Goal: Check status: Check status

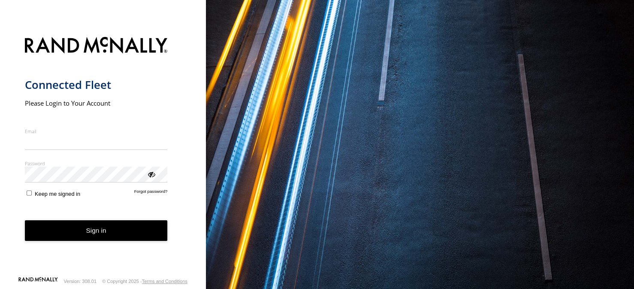
type input "**********"
click at [163, 241] on button "Sign in" at bounding box center [96, 230] width 143 height 21
drag, startPoint x: 128, startPoint y: 234, endPoint x: 133, endPoint y: 223, distance: 12.1
click at [127, 233] on button "Sign in" at bounding box center [96, 230] width 143 height 21
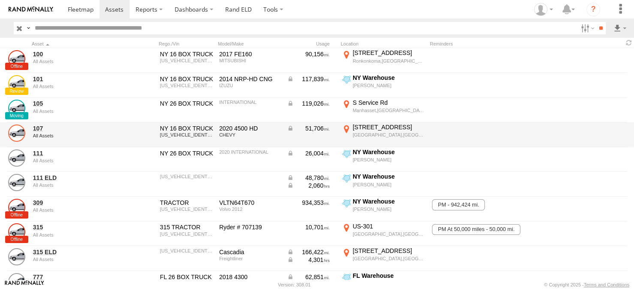
click at [16, 133] on link at bounding box center [16, 132] width 17 height 17
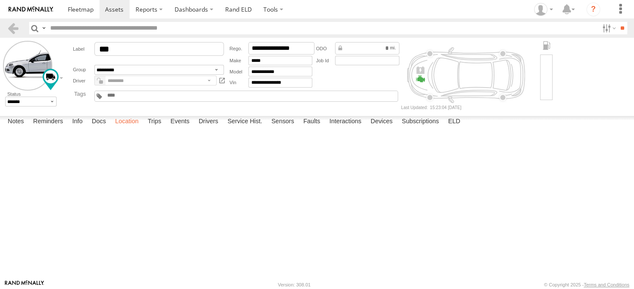
click at [135, 128] on label "Location" at bounding box center [127, 122] width 32 height 12
click at [0, 0] on span at bounding box center [0, 0] width 0 height 0
click at [0, 0] on link at bounding box center [0, 0] width 0 height 0
click at [13, 30] on link at bounding box center [13, 28] width 12 height 12
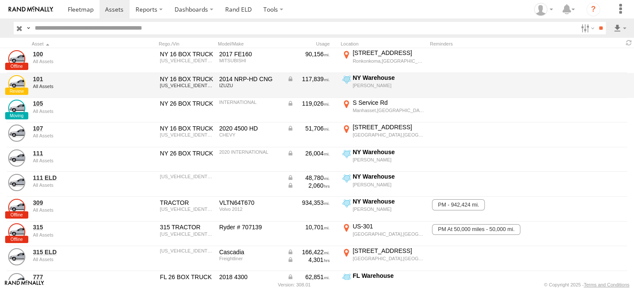
click at [359, 82] on div "[PERSON_NAME]" at bounding box center [389, 85] width 73 height 6
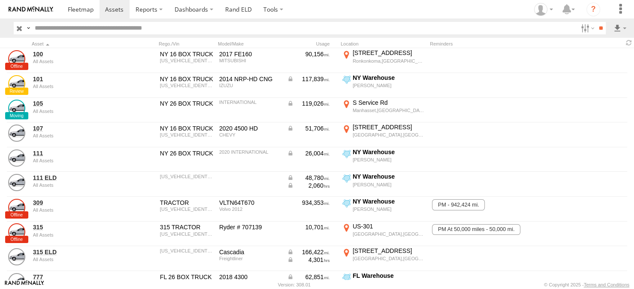
click at [0, 0] on label "×" at bounding box center [0, 0] width 0 height 0
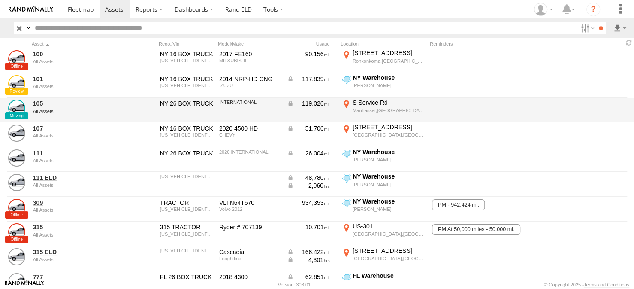
click at [365, 106] on label "S Service Rd Manhasset,NY 40.77387 -73.67128" at bounding box center [384, 110] width 86 height 23
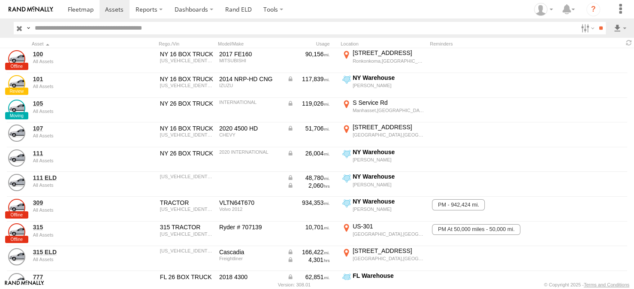
click at [0, 0] on area at bounding box center [0, 0] width 0 height 0
click at [0, 0] on div "Location Details ×" at bounding box center [0, 0] width 0 height 0
click at [0, 0] on label "×" at bounding box center [0, 0] width 0 height 0
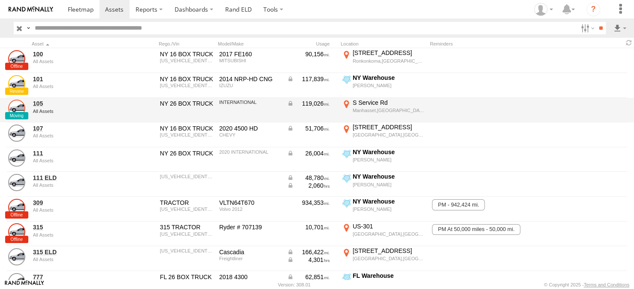
click at [15, 109] on link at bounding box center [16, 108] width 17 height 17
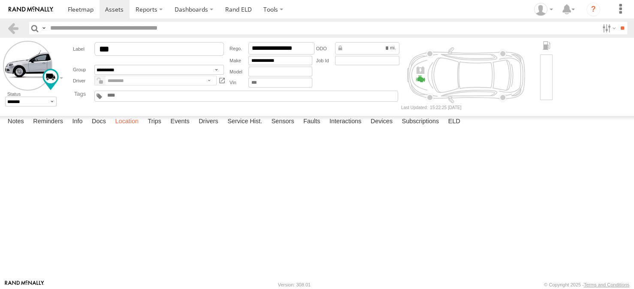
click at [129, 128] on label "Location" at bounding box center [127, 122] width 32 height 12
click at [0, 0] on span at bounding box center [0, 0] width 0 height 0
click at [0, 0] on link at bounding box center [0, 0] width 0 height 0
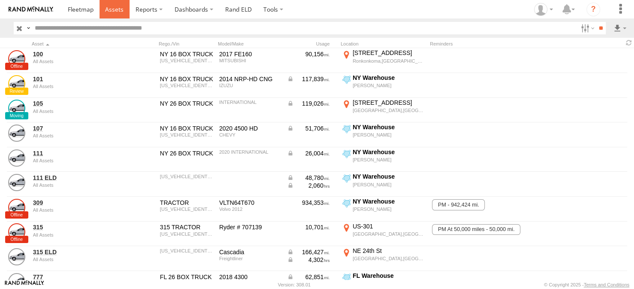
click at [112, 9] on span at bounding box center [114, 9] width 18 height 8
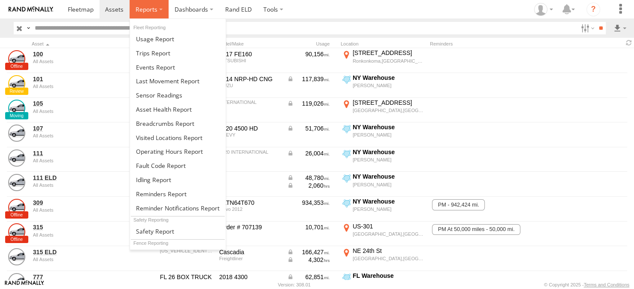
click at [144, 9] on span at bounding box center [147, 9] width 22 height 8
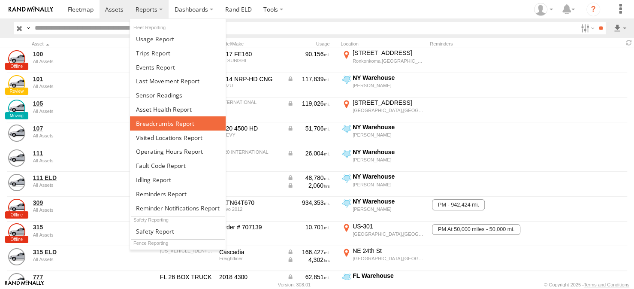
click at [150, 123] on span at bounding box center [165, 123] width 58 height 8
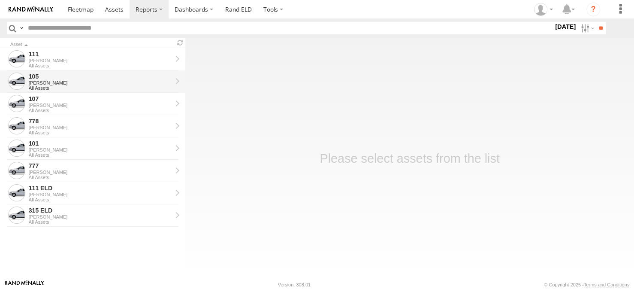
click at [19, 81] on div at bounding box center [16, 81] width 17 height 17
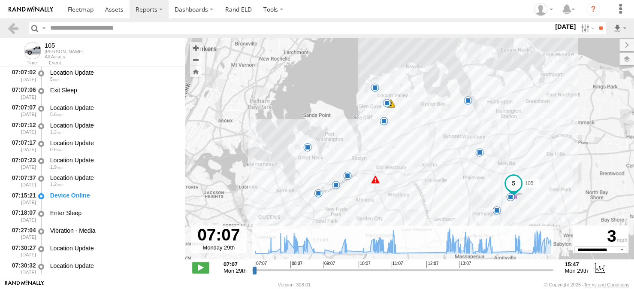
click at [346, 175] on span at bounding box center [347, 175] width 9 height 9
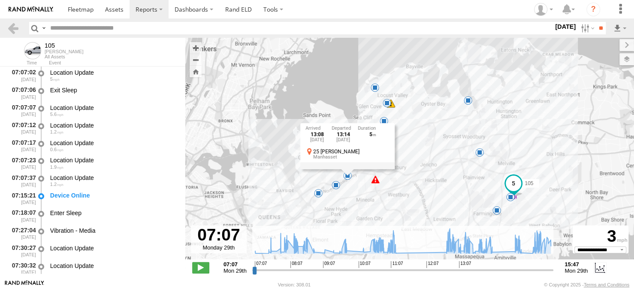
click at [336, 184] on span at bounding box center [336, 185] width 9 height 9
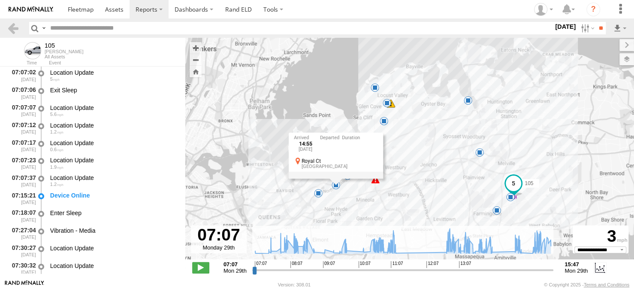
click at [384, 121] on span at bounding box center [384, 121] width 9 height 9
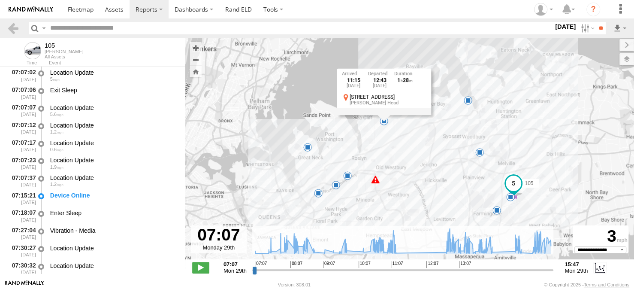
click at [397, 145] on div "105 07:27 Mon 07:35 Mon 07:52 Mon 08:22 Mon 08:51 Mon 10:18 Mon 10:32 Mon 10:32…" at bounding box center [409, 153] width 449 height 230
click at [362, 145] on div "105 07:27 Mon 07:35 Mon 07:52 Mon 08:22 Mon 08:51 Mon 10:18 Mon 10:32 Mon 10:32…" at bounding box center [409, 153] width 449 height 230
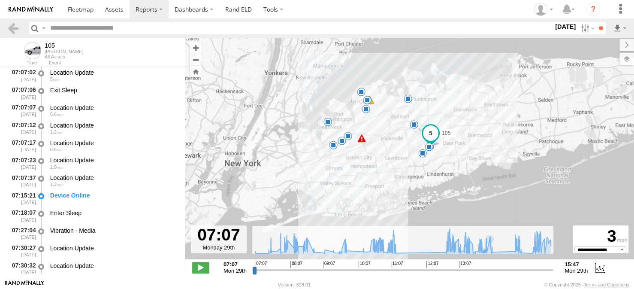
drag, startPoint x: 475, startPoint y: 206, endPoint x: 469, endPoint y: 142, distance: 64.2
click at [469, 142] on div "105 07:27 Mon 07:35 Mon 07:52 Mon 08:22 Mon 08:51 Mon 10:32 Mon 10:32 Mon 11:32…" at bounding box center [409, 153] width 449 height 230
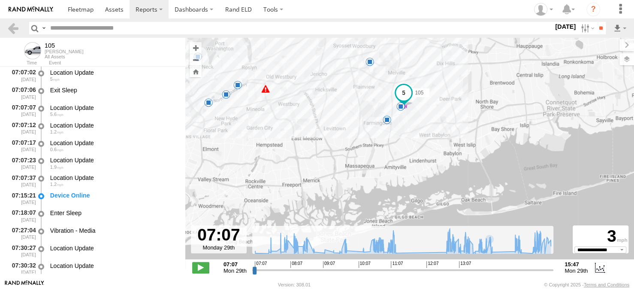
click at [401, 106] on span at bounding box center [400, 106] width 9 height 9
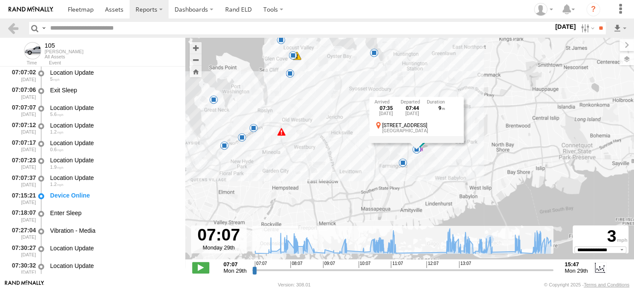
drag, startPoint x: 352, startPoint y: 145, endPoint x: 368, endPoint y: 190, distance: 47.4
click at [368, 190] on div "105 07:27 Mon 07:35 Mon 07:52 Mon 08:22 Mon 08:51 Mon 10:32 Mon 10:32 Mon 11:32…" at bounding box center [409, 153] width 449 height 230
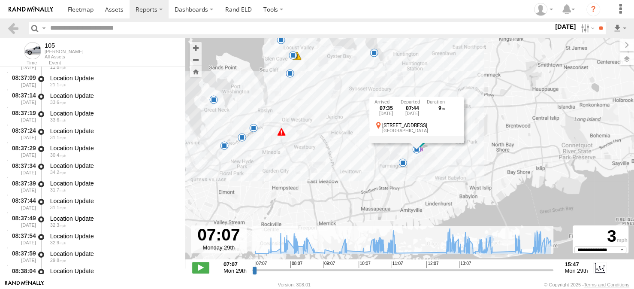
scroll to position [4116, 0]
click at [567, 263] on strong "15:47" at bounding box center [576, 264] width 23 height 6
click at [487, 266] on input "range" at bounding box center [403, 270] width 302 height 8
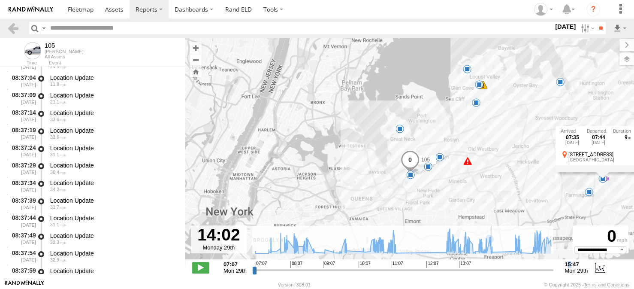
click at [492, 267] on input "range" at bounding box center [403, 270] width 302 height 8
click at [496, 267] on input "range" at bounding box center [403, 270] width 302 height 8
drag, startPoint x: 503, startPoint y: 267, endPoint x: 511, endPoint y: 269, distance: 7.5
click at [505, 267] on input "range" at bounding box center [403, 270] width 302 height 8
click at [515, 269] on input "range" at bounding box center [403, 270] width 302 height 8
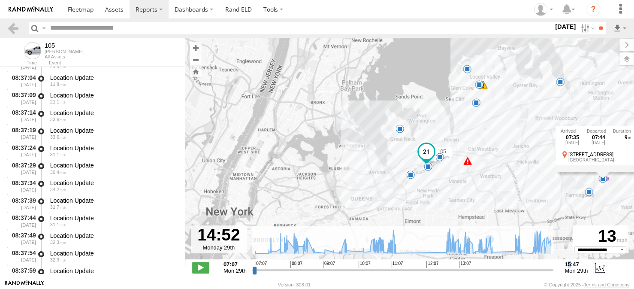
click at [520, 269] on input "range" at bounding box center [403, 270] width 302 height 8
click at [529, 270] on input "range" at bounding box center [403, 270] width 302 height 8
click at [530, 270] on input "range" at bounding box center [403, 270] width 302 height 8
click at [532, 270] on input "range" at bounding box center [403, 270] width 302 height 8
click at [542, 270] on input "range" at bounding box center [403, 270] width 302 height 8
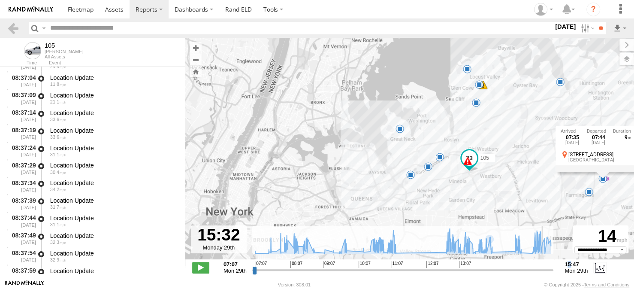
click at [545, 269] on input "range" at bounding box center [403, 270] width 302 height 8
click at [547, 271] on input "range" at bounding box center [403, 270] width 302 height 8
click at [550, 270] on input "range" at bounding box center [403, 270] width 302 height 8
type input "**********"
click at [551, 270] on input "range" at bounding box center [403, 270] width 302 height 8
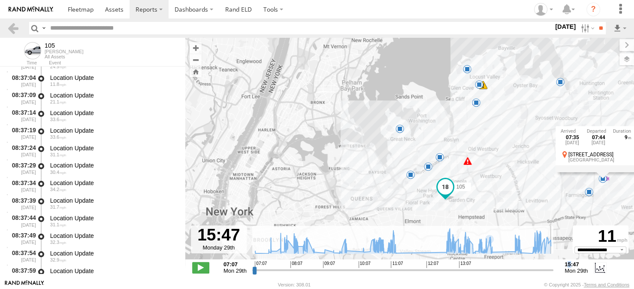
click at [553, 269] on input "range" at bounding box center [403, 270] width 302 height 8
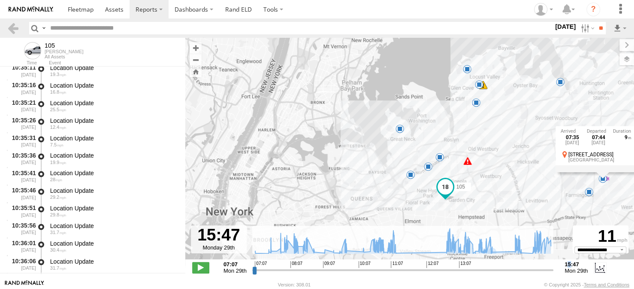
scroll to position [7076, 0]
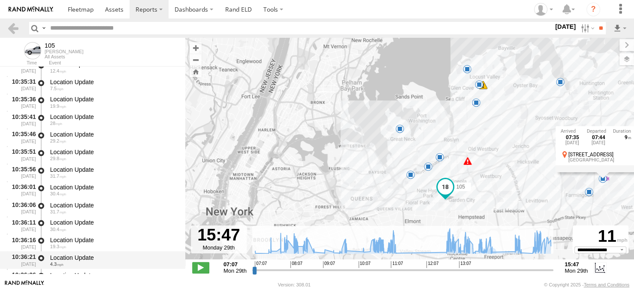
click at [86, 257] on div "Location Update" at bounding box center [113, 257] width 127 height 8
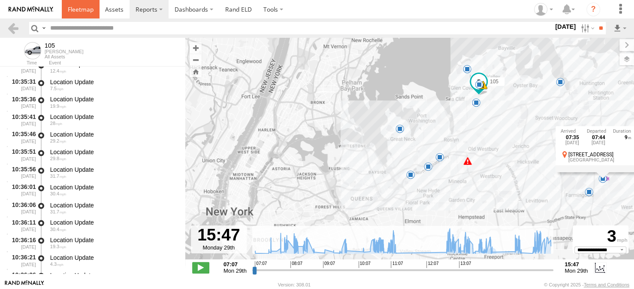
click at [83, 11] on span at bounding box center [81, 9] width 26 height 8
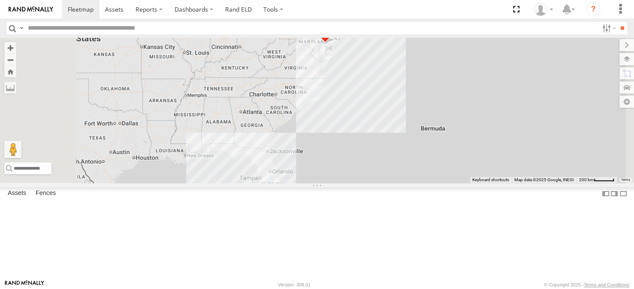
click at [0, 0] on div "105" at bounding box center [0, 0] width 0 height 0
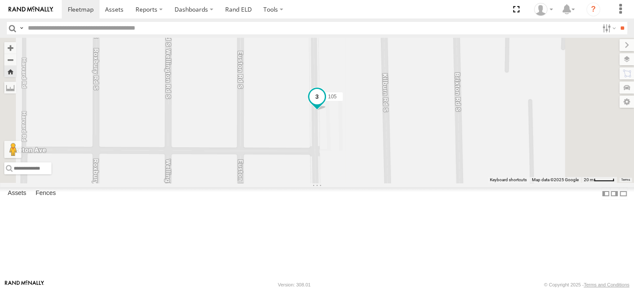
click at [325, 104] on span at bounding box center [316, 96] width 15 height 15
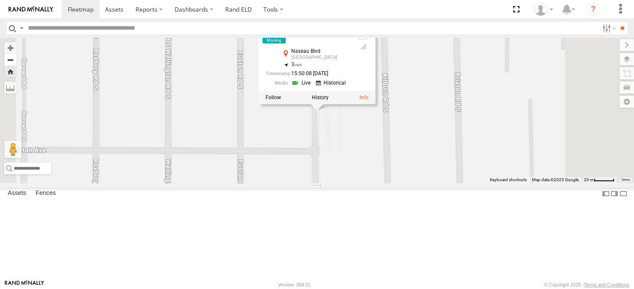
click at [16, 58] on button "Zoom out" at bounding box center [10, 60] width 12 height 12
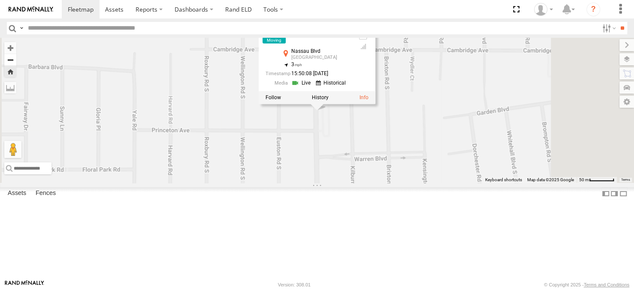
click at [16, 58] on button "Zoom out" at bounding box center [10, 60] width 12 height 12
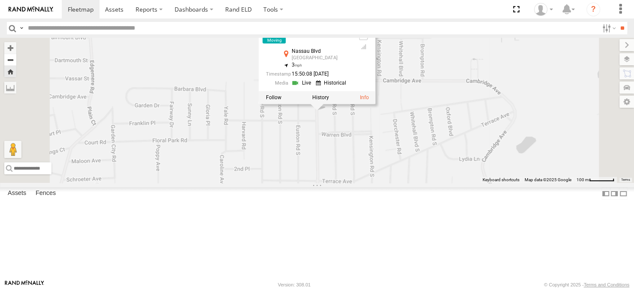
click at [16, 59] on button "Zoom out" at bounding box center [10, 60] width 12 height 12
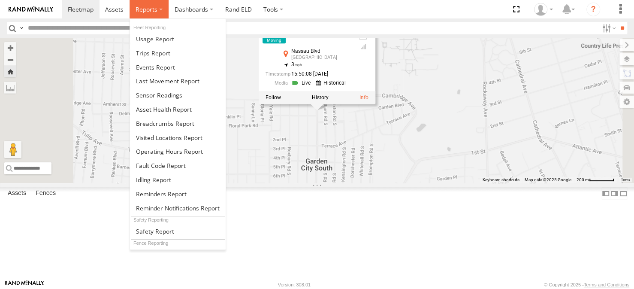
click at [148, 8] on span at bounding box center [147, 9] width 22 height 8
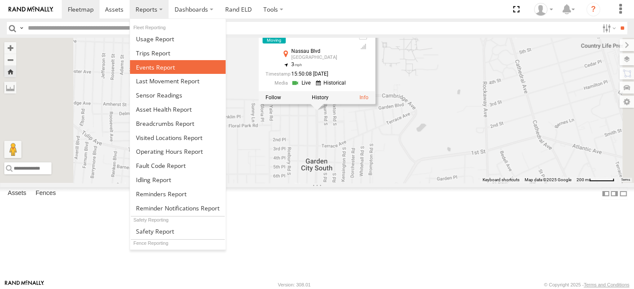
click at [161, 68] on span at bounding box center [155, 67] width 39 height 8
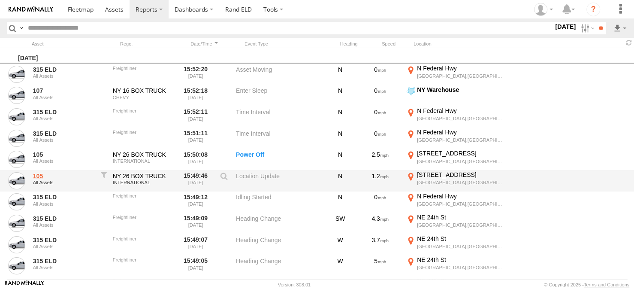
click at [44, 177] on link "105" at bounding box center [64, 176] width 62 height 8
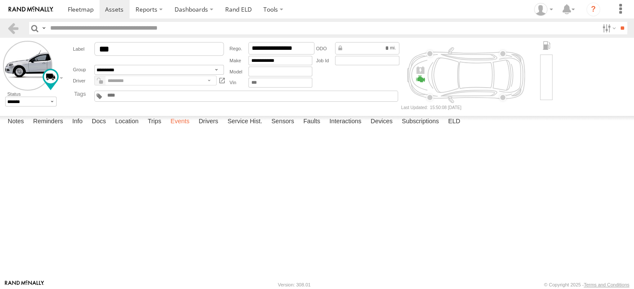
click at [185, 128] on label "Events" at bounding box center [179, 122] width 27 height 12
